Goal: Obtain resource: Download file/media

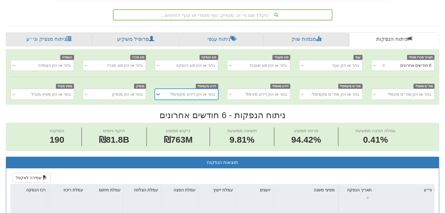
scroll to position [119, 0]
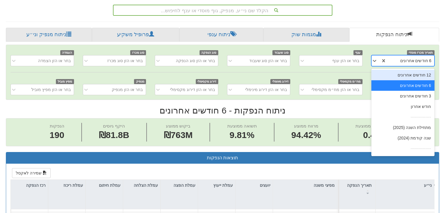
click at [402, 64] on div "6 חודשים אחרונים" at bounding box center [410, 60] width 48 height 9
click at [401, 76] on div "12 חודשים אחרונים" at bounding box center [402, 75] width 63 height 11
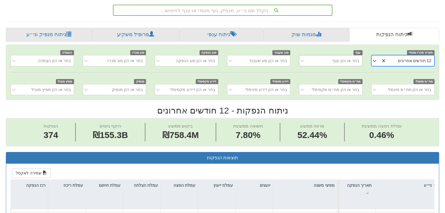
click at [317, 60] on div "בחר או הזן ענף" at bounding box center [335, 60] width 54 height 9
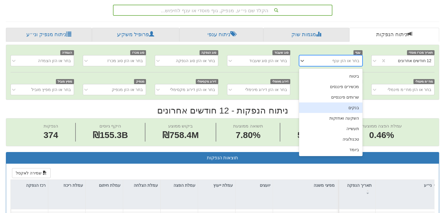
scroll to position [0, 0]
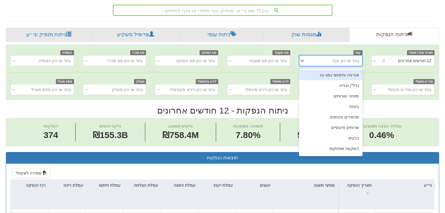
click at [324, 59] on div "בחר או הזן ענף" at bounding box center [335, 60] width 54 height 9
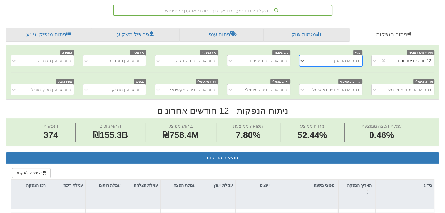
click at [213, 58] on div "בחר או הזן סוג הנפקה" at bounding box center [195, 61] width 39 height 6
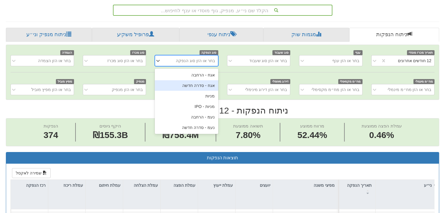
click at [211, 87] on div "אגח - סדרה חדשה" at bounding box center [186, 85] width 63 height 11
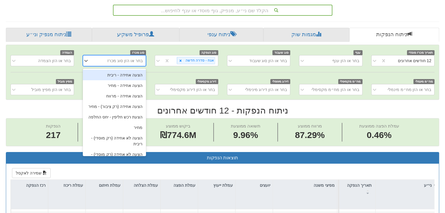
click at [115, 59] on div "בחר או הזן סוג מכרז" at bounding box center [124, 61] width 35 height 6
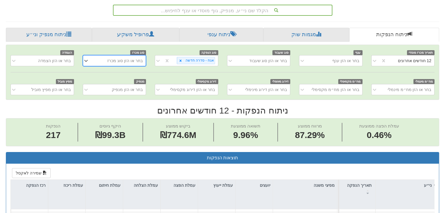
click at [115, 59] on div "בחר או הזן סוג מכרז" at bounding box center [124, 61] width 35 height 6
click at [66, 60] on div "בחר או הזן הצמדה" at bounding box center [54, 61] width 33 height 6
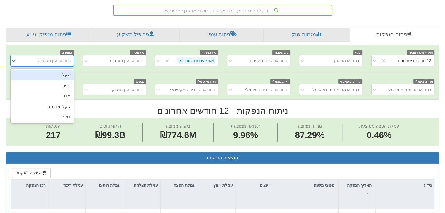
click at [66, 60] on div "בחר או הזן הצמדה" at bounding box center [54, 61] width 33 height 6
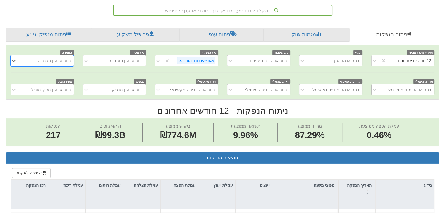
click at [402, 92] on div "בחר או הזן מח״מ מינמלי" at bounding box center [407, 89] width 54 height 9
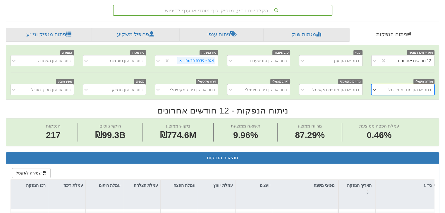
click at [402, 92] on div "בחר או הזן מח״מ מינמלי" at bounding box center [407, 89] width 54 height 9
click at [356, 88] on div "בחר או הזן מח״מ מקסימלי" at bounding box center [335, 90] width 48 height 6
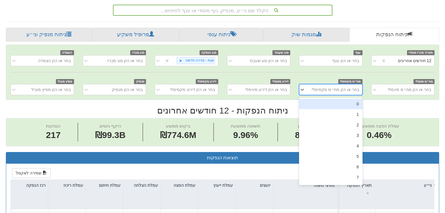
click at [356, 88] on div "בחר או הזן מח״מ מקסימלי" at bounding box center [335, 90] width 48 height 6
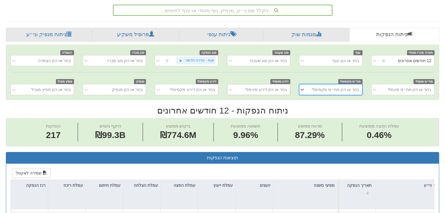
click at [236, 88] on span at bounding box center [236, 90] width 0 height 6
click at [236, 87] on div "בחר או הזן דירוג מינימלי" at bounding box center [263, 89] width 54 height 9
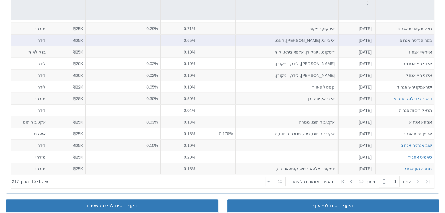
scroll to position [236, 0]
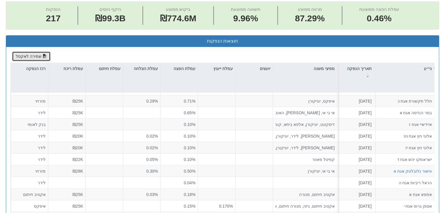
click at [35, 54] on button "שמירה לאקסל" at bounding box center [31, 56] width 39 height 10
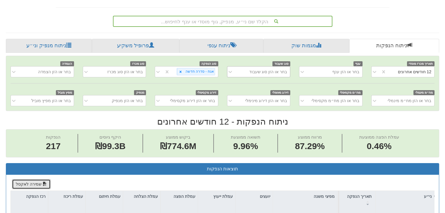
scroll to position [117, 0]
